Goal: Check status: Check status

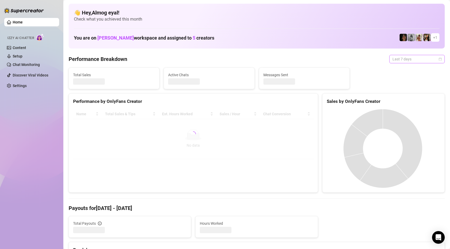
click at [403, 60] on span "Last 7 days" at bounding box center [417, 59] width 49 height 8
click at [416, 103] on div "Custom date" at bounding box center [413, 104] width 47 height 6
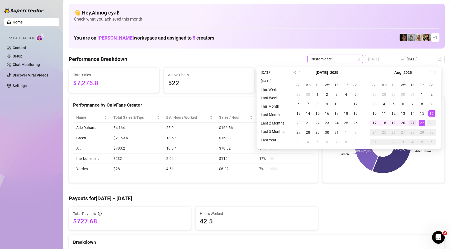
type input "[DATE]"
click at [415, 124] on div "21" at bounding box center [413, 123] width 6 height 6
type input "[DATE]"
click at [414, 122] on div "21" at bounding box center [413, 123] width 6 height 6
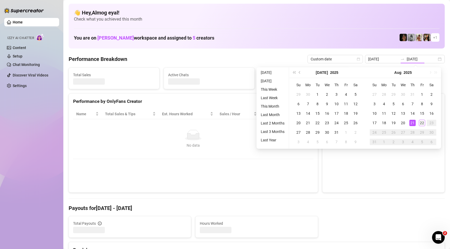
type input "[DATE]"
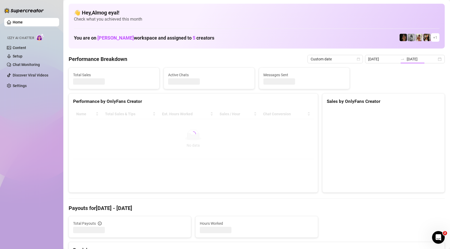
click at [424, 123] on canvas at bounding box center [383, 148] width 112 height 79
click at [418, 61] on input "[DATE]" at bounding box center [422, 59] width 30 height 6
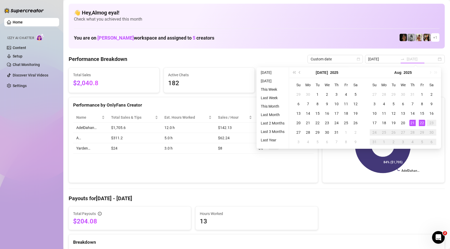
click at [422, 123] on div "22" at bounding box center [422, 123] width 6 height 6
type input "[DATE]"
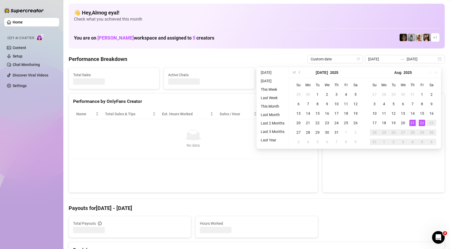
type input "[DATE]"
